Goal: Task Accomplishment & Management: Use online tool/utility

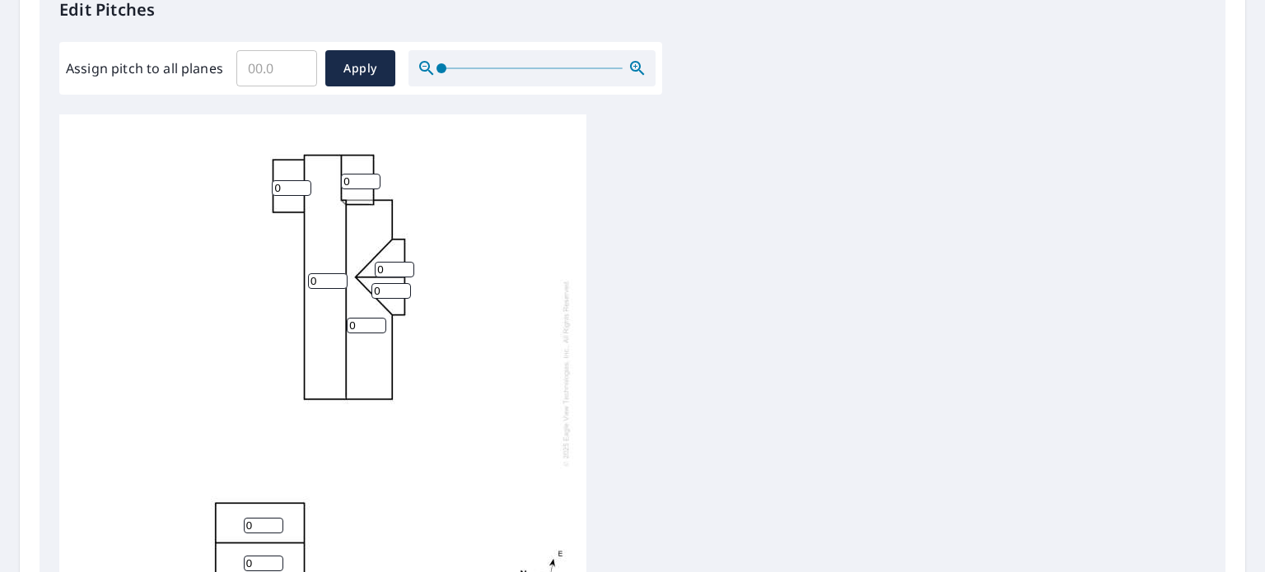
scroll to position [412, 0]
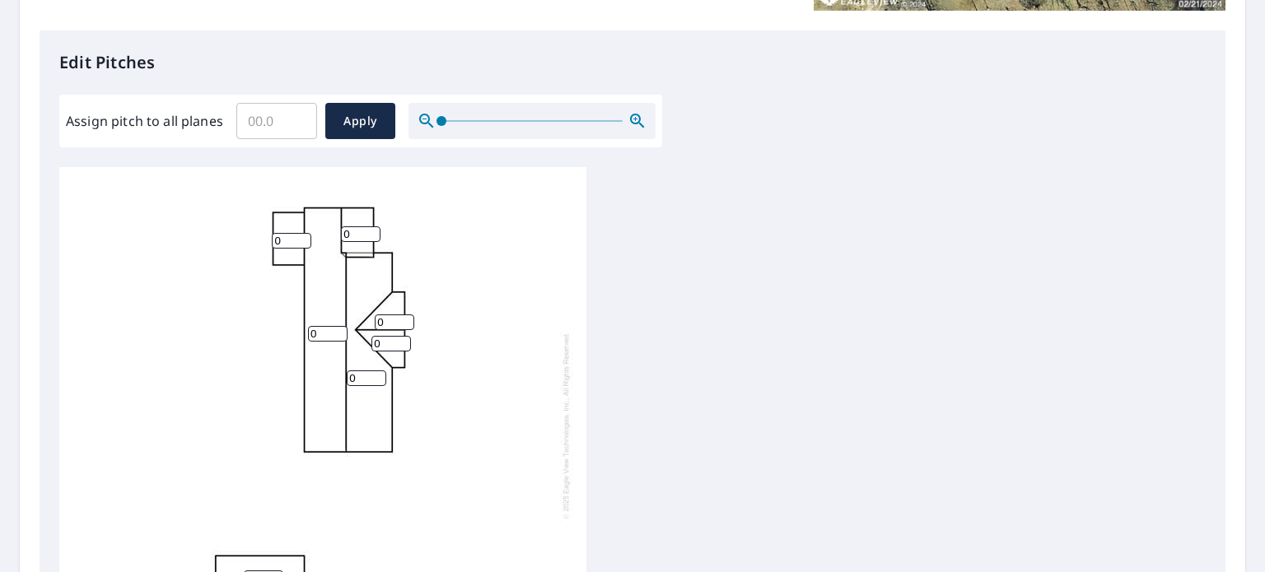
click at [278, 139] on input "Assign pitch to all planes" at bounding box center [276, 121] width 81 height 46
type input "4"
click at [339, 121] on span "Apply" at bounding box center [361, 121] width 44 height 21
type input "4"
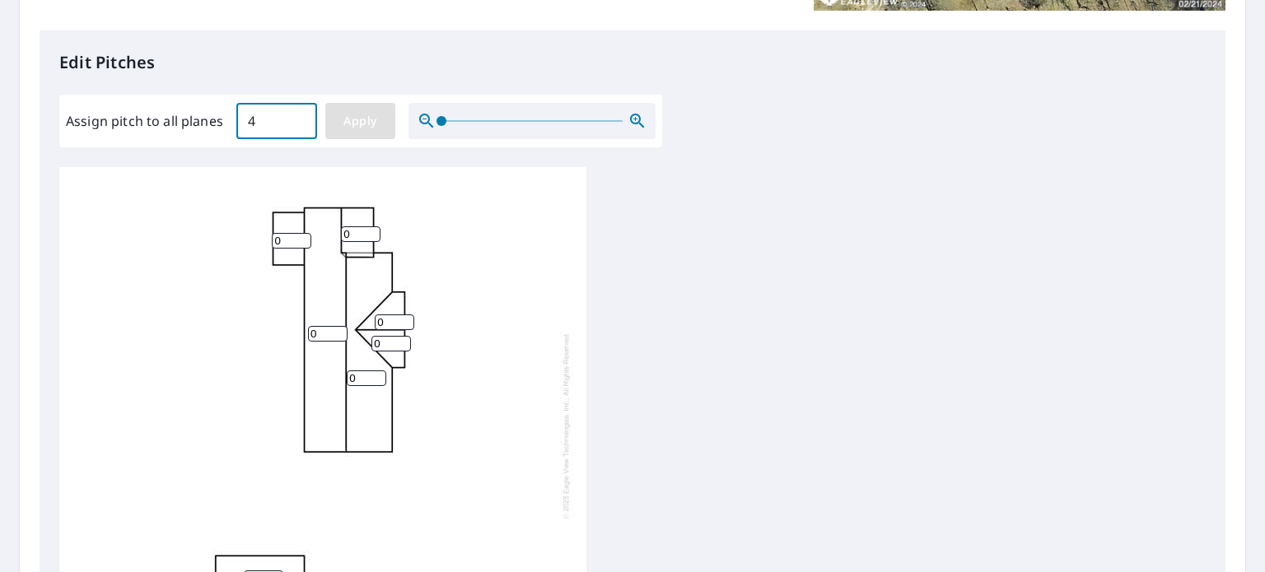
type input "4"
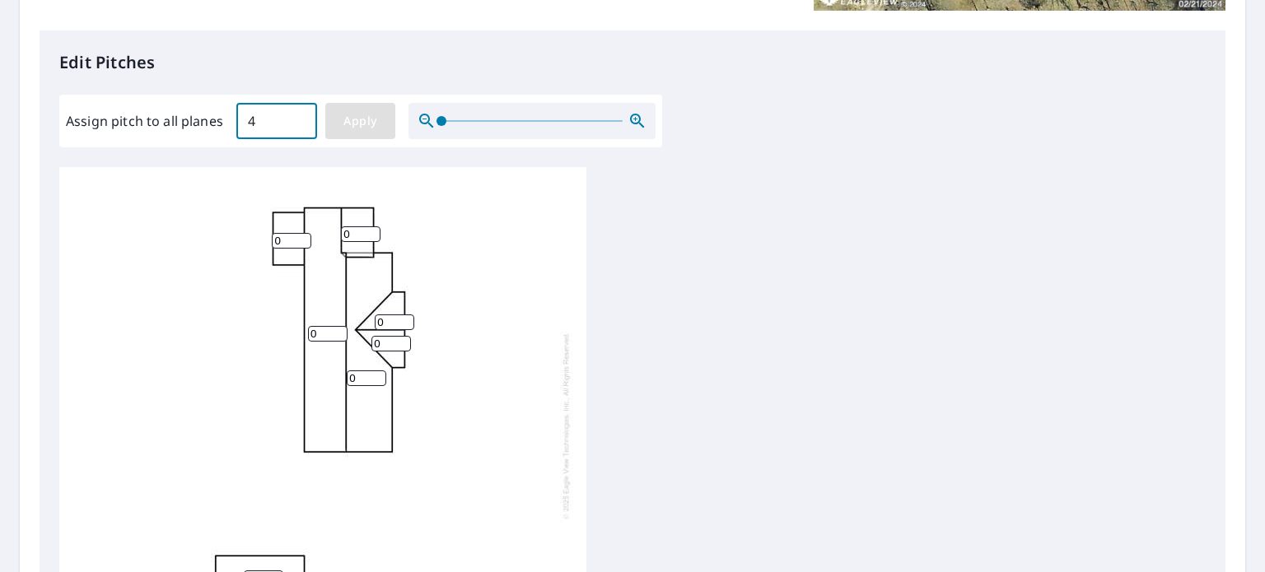
type input "4"
